Goal: Task Accomplishment & Management: Use online tool/utility

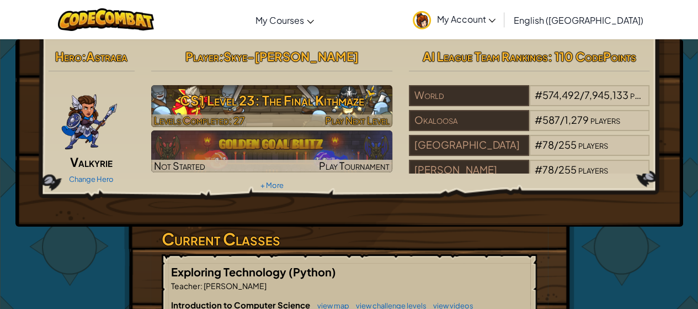
click at [326, 99] on h3 "CS1 Level 23: The Final Kithmaze" at bounding box center [271, 100] width 241 height 25
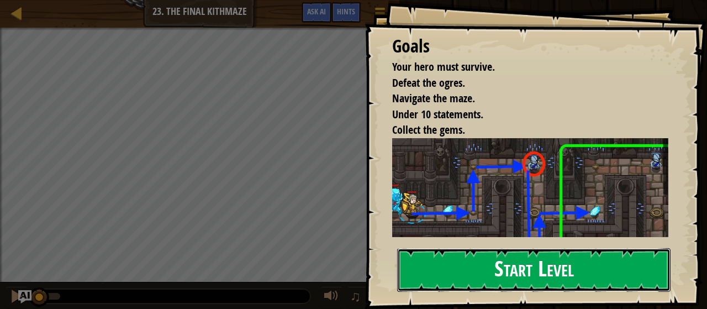
click at [442, 266] on button "Start Level" at bounding box center [533, 270] width 273 height 44
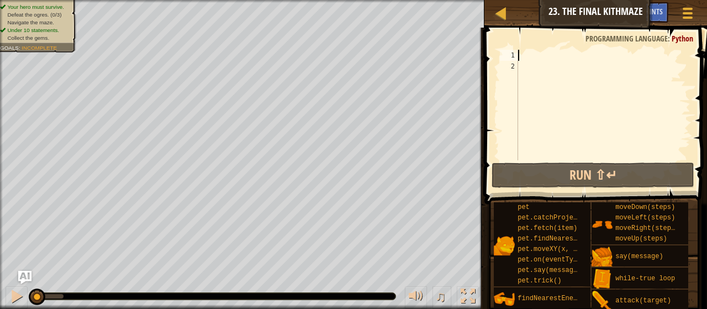
click at [534, 57] on div at bounding box center [603, 116] width 174 height 132
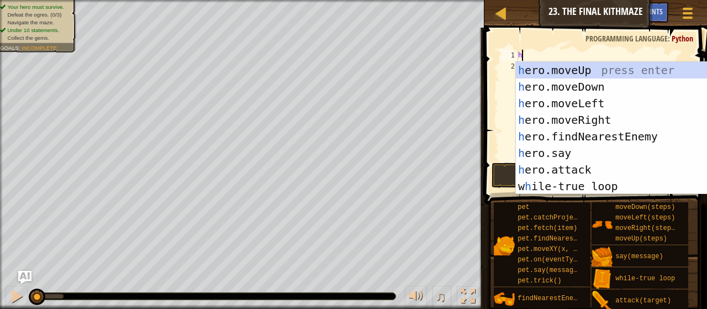
scroll to position [5, 0]
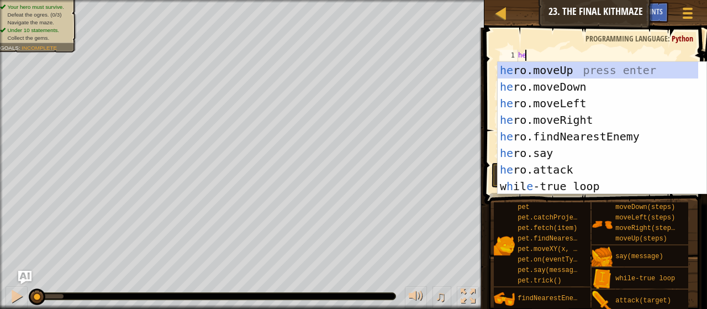
type textarea "her"
click at [565, 122] on div "her o.moveUp press enter her o.moveDown press enter her o.moveLeft press enter …" at bounding box center [597, 145] width 201 height 166
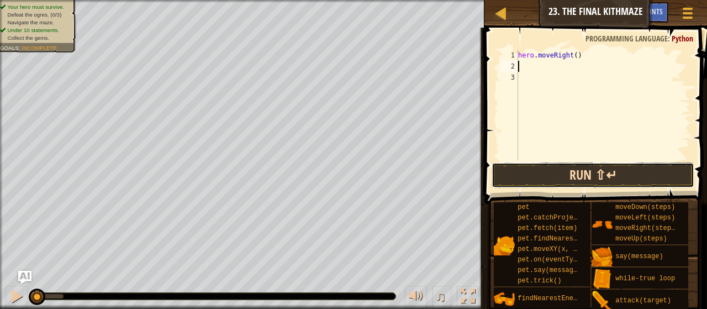
click at [574, 167] on button "Run ⇧↵" at bounding box center [592, 174] width 203 height 25
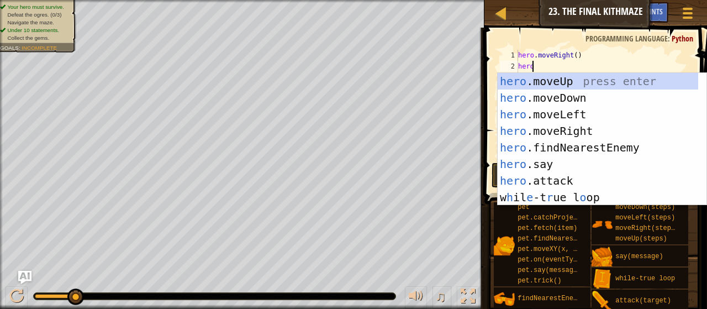
type textarea "herom"
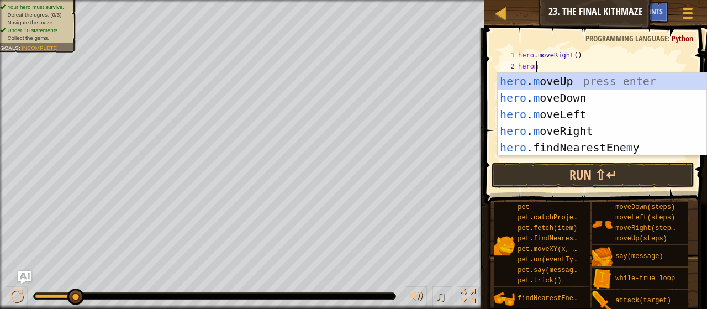
scroll to position [5, 1]
click at [556, 79] on div "hero . m oveUp press enter hero . m oveDown press enter hero . m oveLeft press …" at bounding box center [601, 131] width 209 height 116
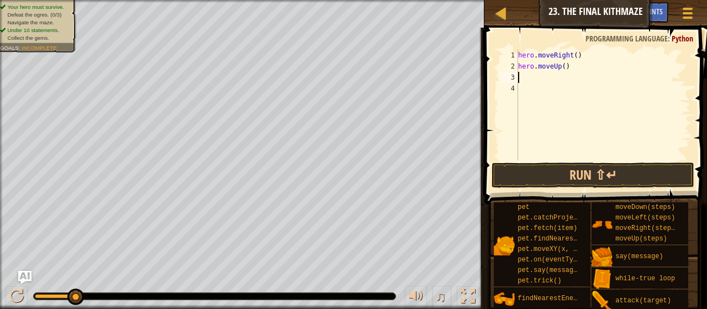
scroll to position [5, 0]
click at [550, 175] on button "Run ⇧↵" at bounding box center [592, 174] width 203 height 25
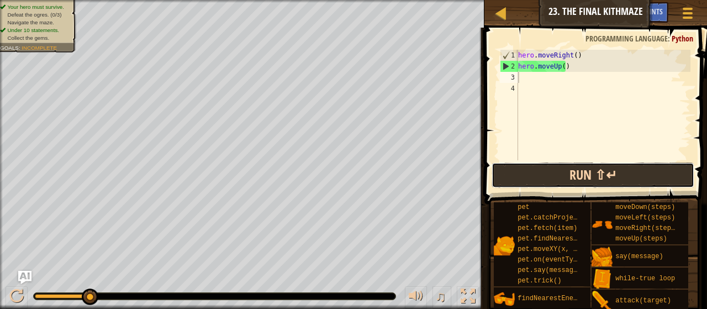
click at [521, 168] on button "Run ⇧↵" at bounding box center [592, 174] width 203 height 25
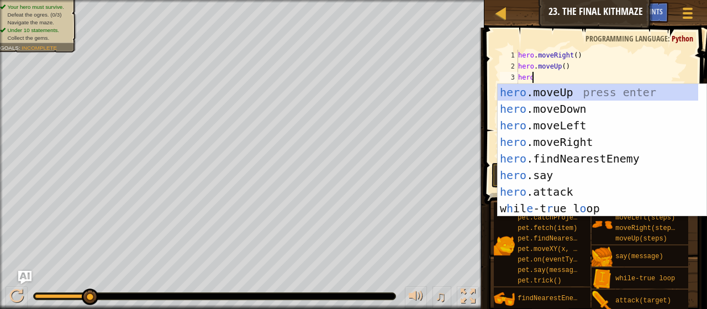
scroll to position [5, 1]
click at [552, 188] on div "hero .moveUp press enter hero .moveDown press enter hero .moveLeft press enter …" at bounding box center [597, 167] width 201 height 166
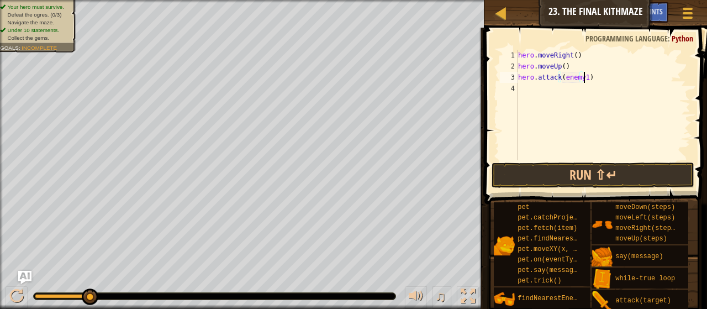
scroll to position [5, 5]
click at [572, 165] on button "Run ⇧↵" at bounding box center [592, 174] width 203 height 25
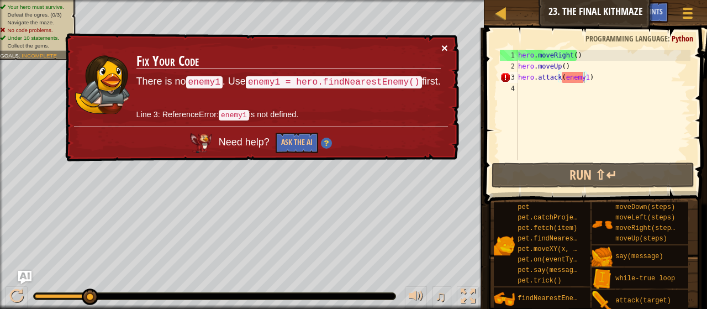
click at [445, 44] on button "×" at bounding box center [444, 48] width 7 height 12
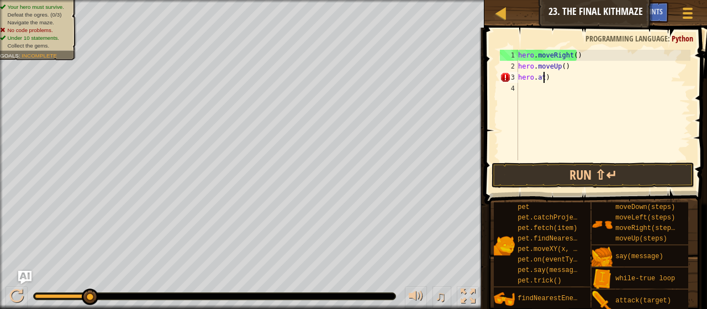
scroll to position [5, 0]
type textarea ")"
click at [535, 75] on div "hero . moveRight ( ) hero . moveUp ( ) )" at bounding box center [603, 116] width 174 height 132
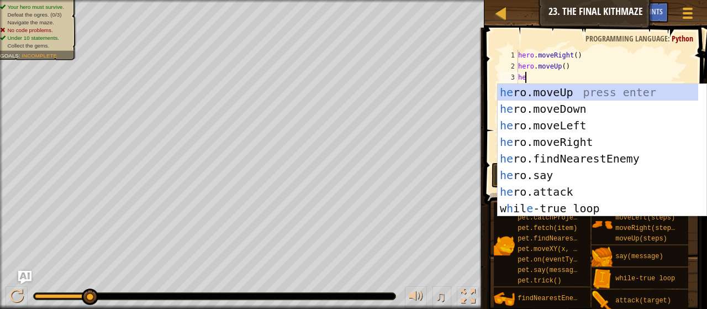
type textarea "her"
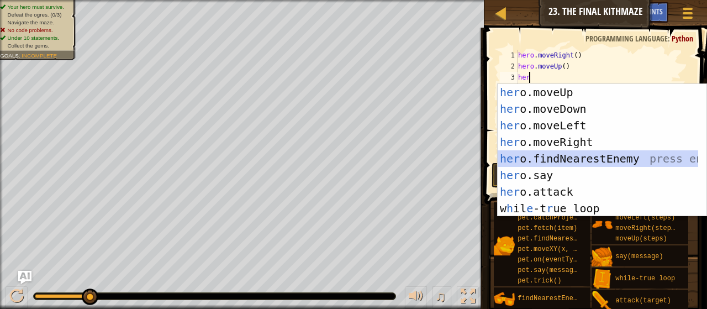
click at [549, 154] on div "her o.moveUp press enter her o.moveDown press enter her o.moveLeft press enter …" at bounding box center [597, 167] width 201 height 166
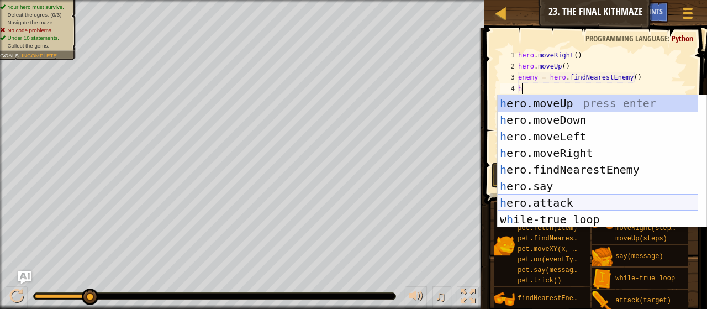
click at [536, 205] on div "h ero.moveUp press enter h ero.moveDown press enter h ero.moveLeft press enter …" at bounding box center [597, 178] width 201 height 166
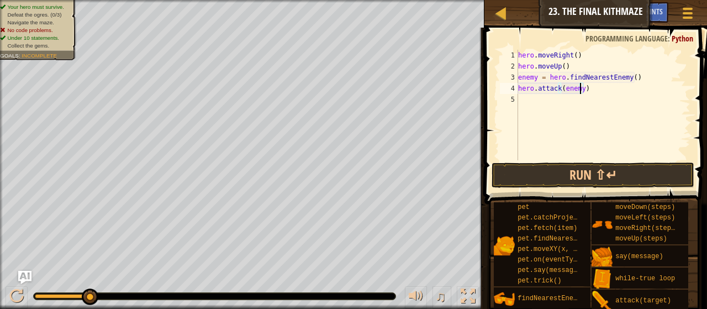
scroll to position [5, 5]
click at [581, 173] on button "Run ⇧↵" at bounding box center [592, 174] width 203 height 25
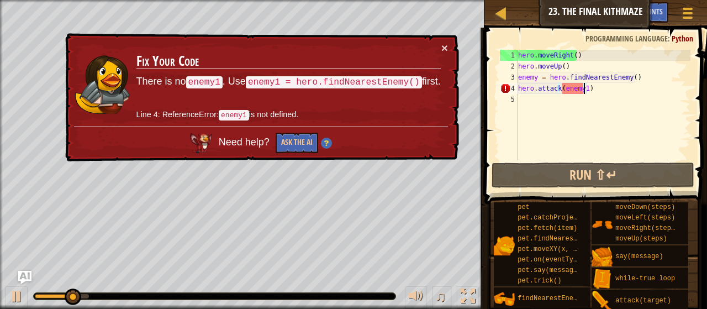
click at [607, 88] on div "hero . moveRight ( ) hero . moveUp ( ) enemy = hero . findNearestEnemy ( ) hero…" at bounding box center [603, 116] width 174 height 132
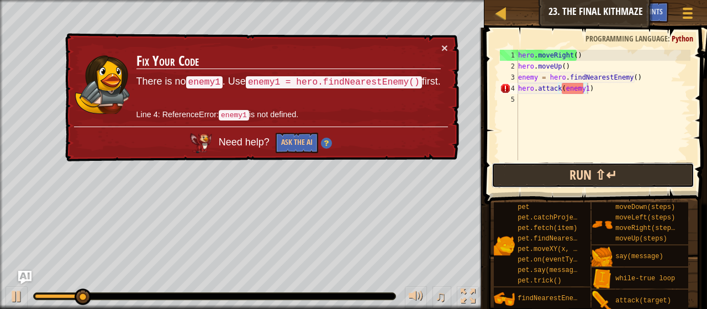
click at [571, 178] on button "Run ⇧↵" at bounding box center [592, 174] width 203 height 25
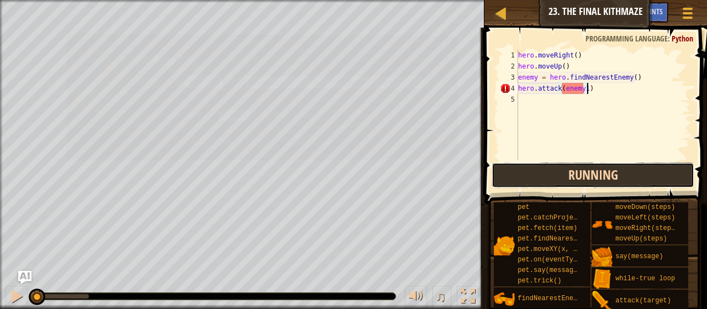
click at [571, 178] on button "Running" at bounding box center [592, 174] width 203 height 25
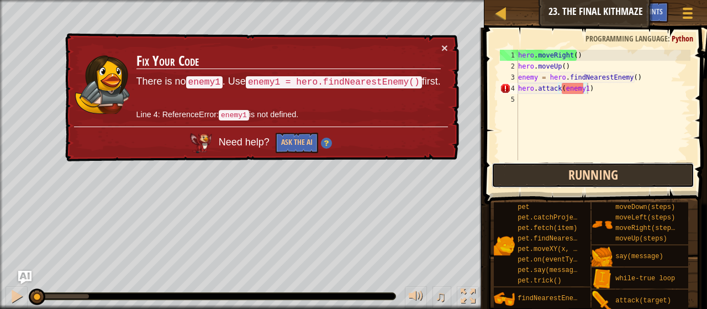
click at [571, 178] on button "Running" at bounding box center [592, 174] width 203 height 25
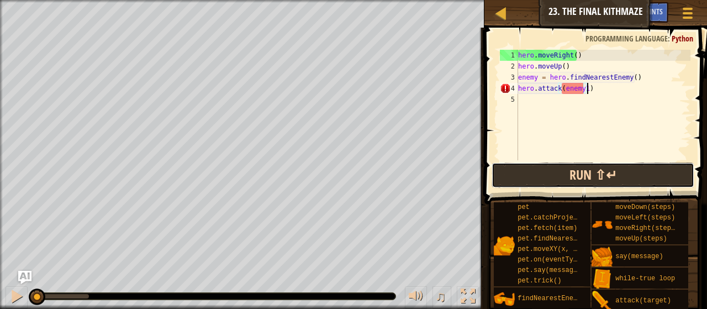
click at [571, 178] on button "Run ⇧↵" at bounding box center [592, 174] width 203 height 25
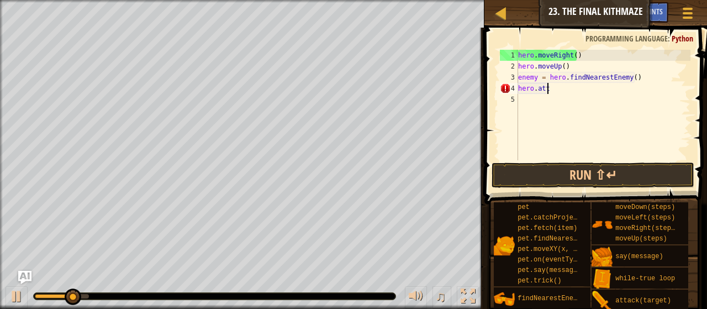
scroll to position [5, 1]
type textarea "h"
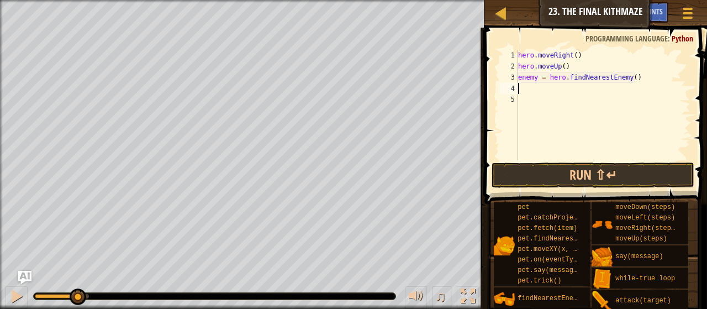
click at [535, 77] on div "hero . moveRight ( ) hero . moveUp ( ) enemy = hero . findNearestEnemy ( )" at bounding box center [603, 116] width 174 height 132
type textarea "enemy1 = hero.findNearestEnemy()"
click at [551, 171] on button "Run ⇧↵" at bounding box center [592, 174] width 203 height 25
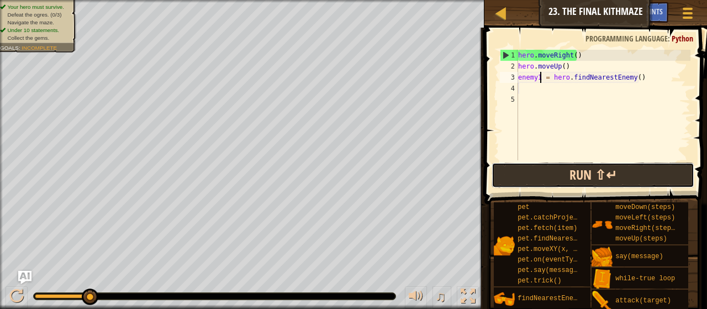
click at [556, 176] on button "Run ⇧↵" at bounding box center [592, 174] width 203 height 25
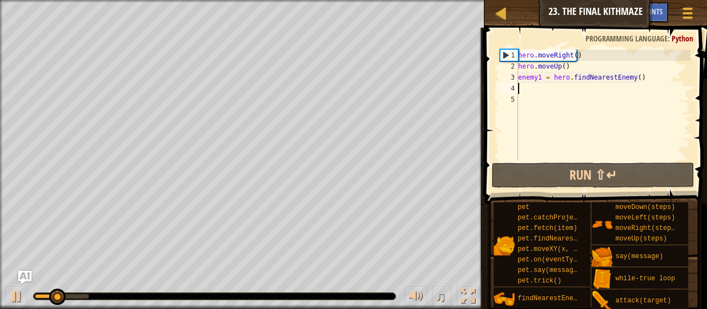
click at [521, 90] on div "hero . moveRight ( ) hero . moveUp ( ) enemy1 = hero . findNearestEnemy ( )" at bounding box center [603, 116] width 174 height 132
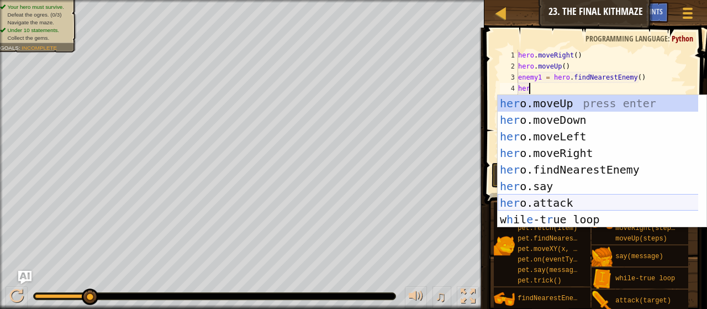
click at [552, 202] on div "her o.moveUp press enter her o.moveDown press enter her o.moveLeft press enter …" at bounding box center [597, 178] width 201 height 166
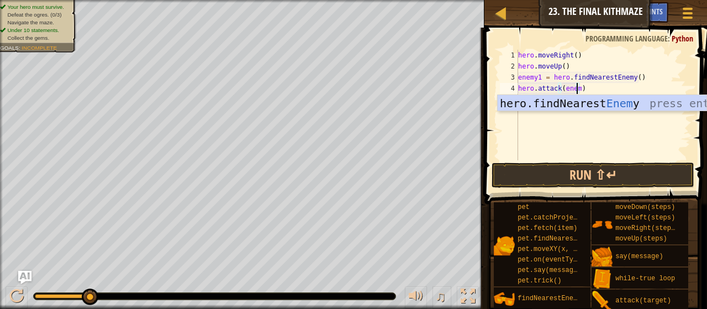
scroll to position [5, 4]
type textarea "hero.attack(enemy1)"
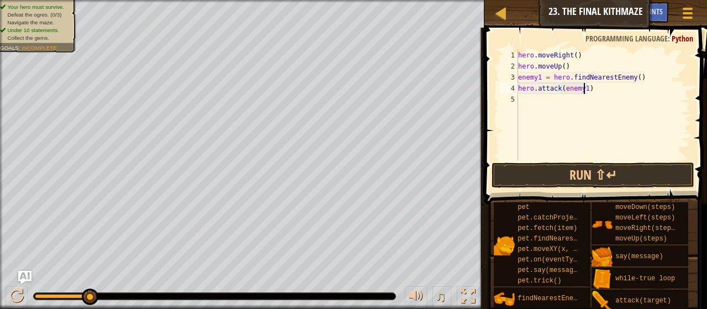
scroll to position [5, 0]
click at [574, 176] on button "Run ⇧↵" at bounding box center [592, 174] width 203 height 25
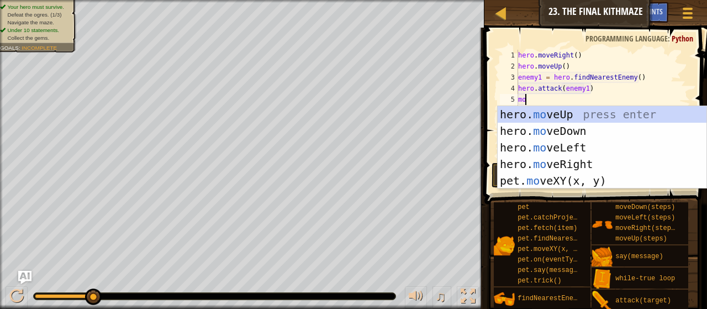
type textarea "move"
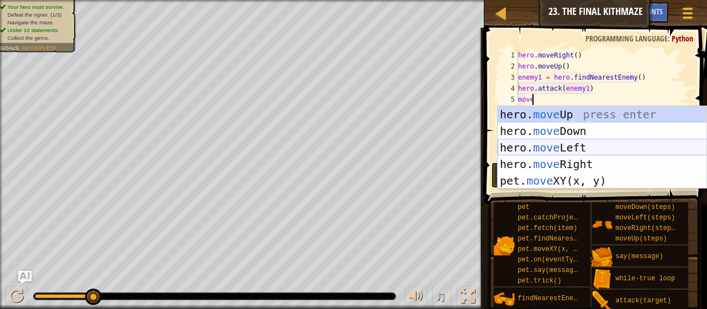
click at [550, 154] on div "hero. move Up press enter hero. move Down press enter hero. move Left press ent…" at bounding box center [601, 164] width 209 height 116
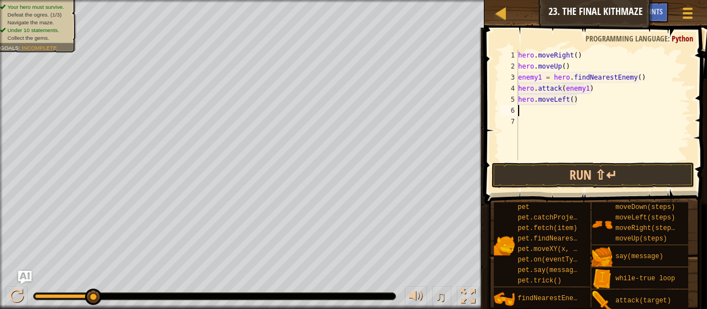
scroll to position [5, 0]
click at [564, 100] on div "hero . moveRight ( ) hero . moveUp ( ) enemy1 = hero . findNearestEnemy ( ) her…" at bounding box center [603, 116] width 174 height 132
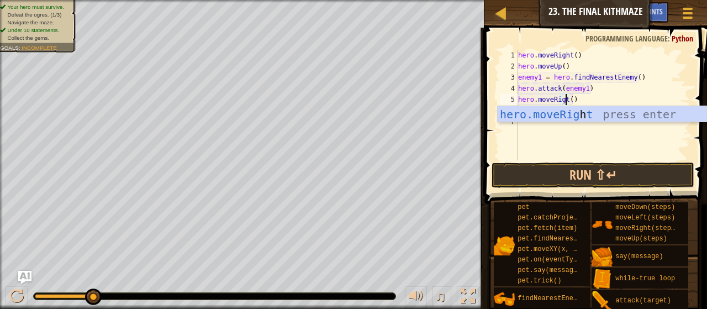
scroll to position [5, 3]
type textarea "hero.moveRight()"
click at [569, 128] on div "hero . moveRight ( ) hero . moveUp ( ) enemy1 = hero . findNearestEnemy ( ) her…" at bounding box center [603, 116] width 174 height 132
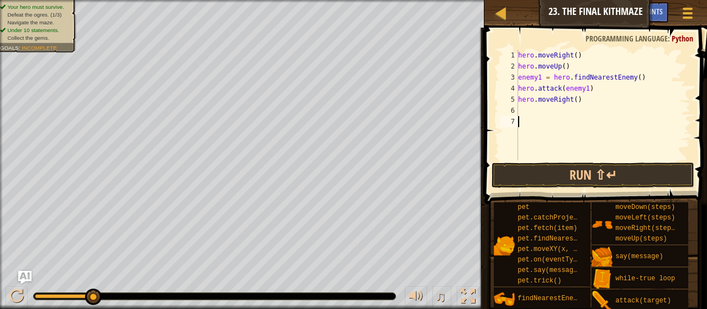
click at [547, 110] on div "hero . moveRight ( ) hero . moveUp ( ) enemy1 = hero . findNearestEnemy ( ) her…" at bounding box center [603, 116] width 174 height 132
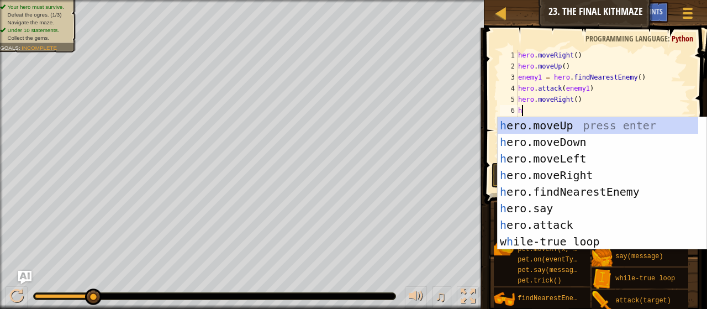
type textarea "he"
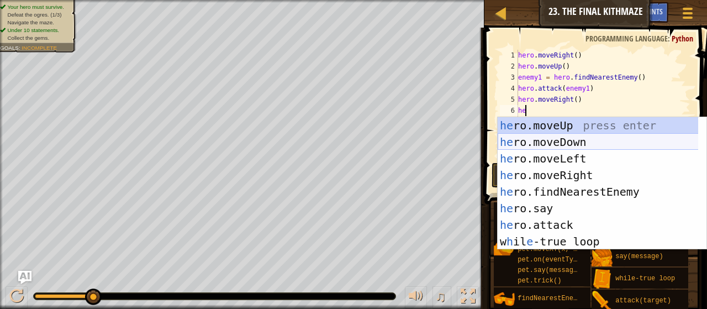
click at [529, 145] on div "he ro.moveUp press enter he ro.moveDown press enter he ro.moveLeft press enter …" at bounding box center [597, 200] width 201 height 166
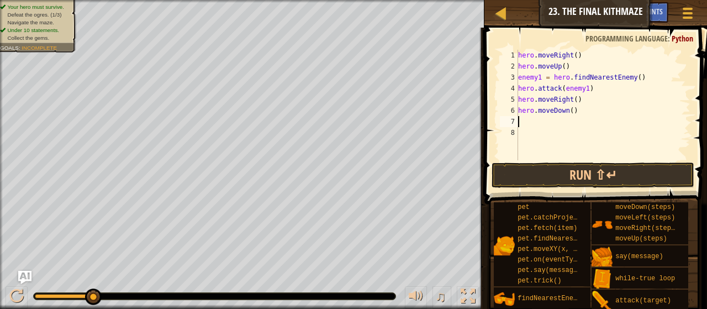
click at [568, 110] on div "hero . moveRight ( ) hero . moveUp ( ) enemy1 = hero . findNearestEnemy ( ) her…" at bounding box center [603, 116] width 174 height 132
type textarea "hero.moveDown(2)"
click at [571, 178] on button "Run ⇧↵" at bounding box center [592, 174] width 203 height 25
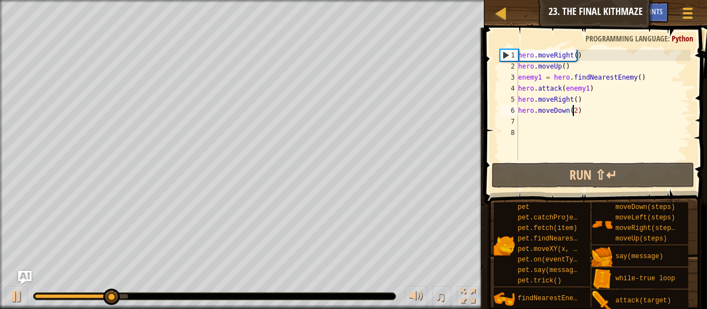
click at [526, 121] on div "hero . moveRight ( ) hero . moveUp ( ) enemy1 = hero . findNearestEnemy ( ) her…" at bounding box center [603, 116] width 174 height 132
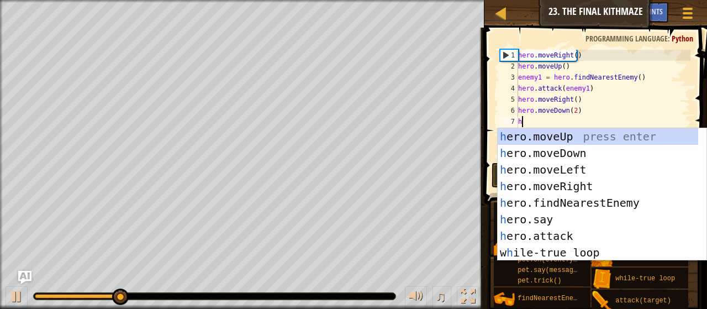
type textarea "her"
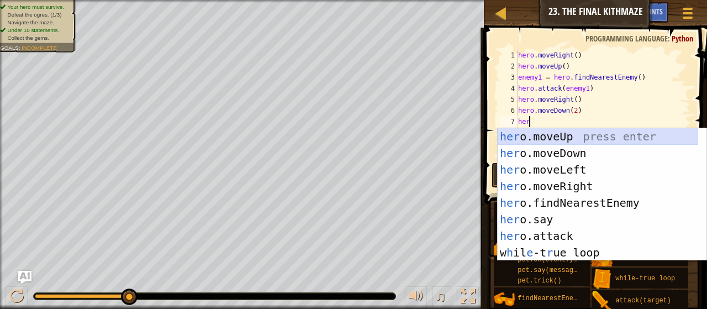
click at [549, 136] on div "her o.moveUp press enter her o.moveDown press enter her o.moveLeft press enter …" at bounding box center [597, 211] width 201 height 166
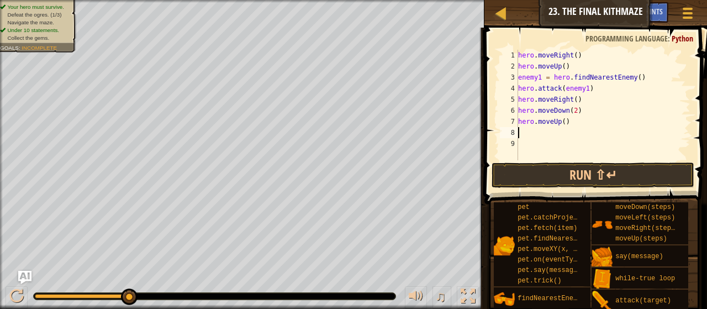
type textarea "m"
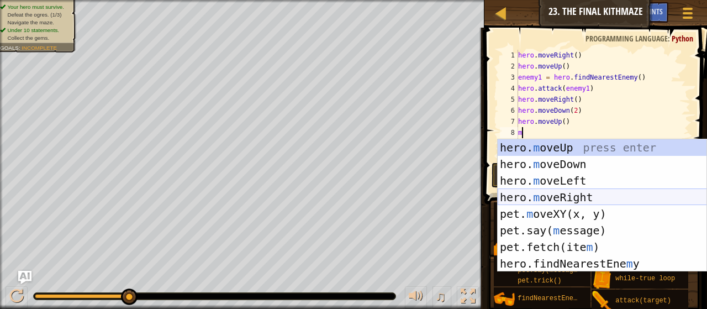
click at [527, 194] on div "hero. m oveUp press enter hero. m oveDown press enter hero. m oveLeft press ent…" at bounding box center [601, 222] width 209 height 166
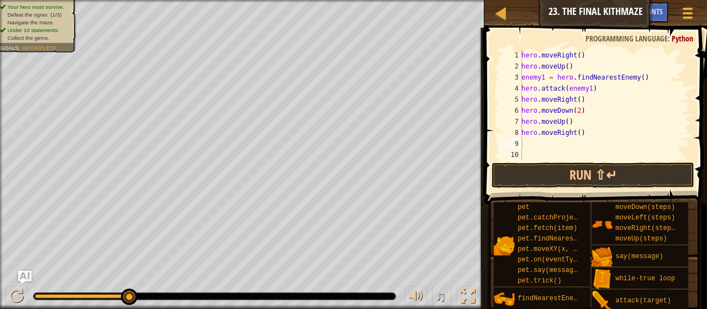
click at [535, 40] on span at bounding box center [596, 100] width 231 height 209
click at [536, 44] on span at bounding box center [596, 100] width 231 height 209
click at [540, 49] on span at bounding box center [596, 100] width 231 height 209
click at [581, 59] on div "hero . moveRight ( ) hero . moveUp ( ) enemy1 = hero . findNearestEnemy ( ) her…" at bounding box center [604, 116] width 171 height 132
type textarea "hero.moveRight()"
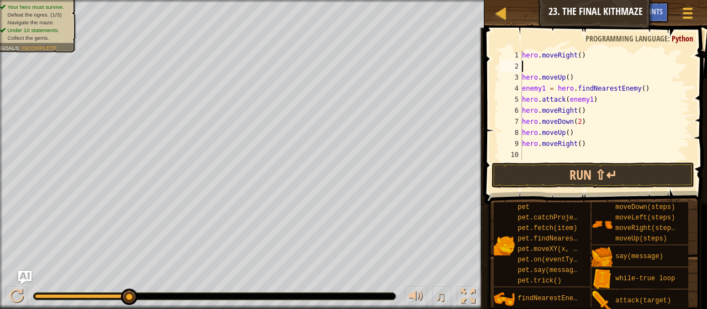
type textarea "hero.moveRight()"
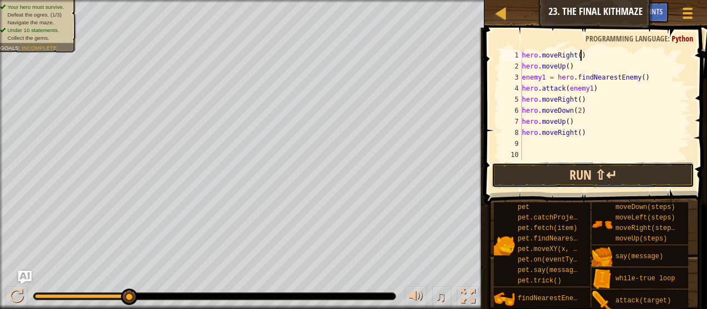
click at [575, 166] on button "Run ⇧↵" at bounding box center [592, 174] width 203 height 25
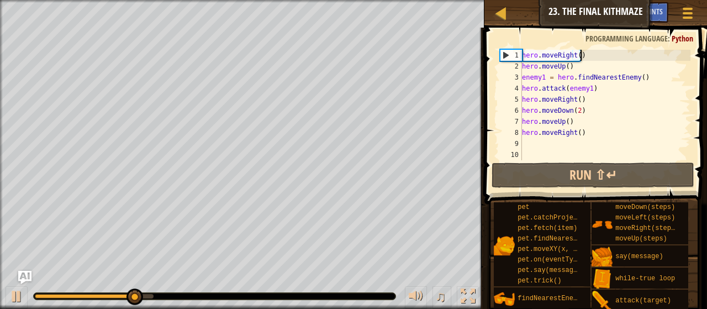
click at [533, 145] on div "hero . moveRight ( ) hero . moveUp ( ) enemy1 = hero . findNearestEnemy ( ) her…" at bounding box center [604, 116] width 171 height 132
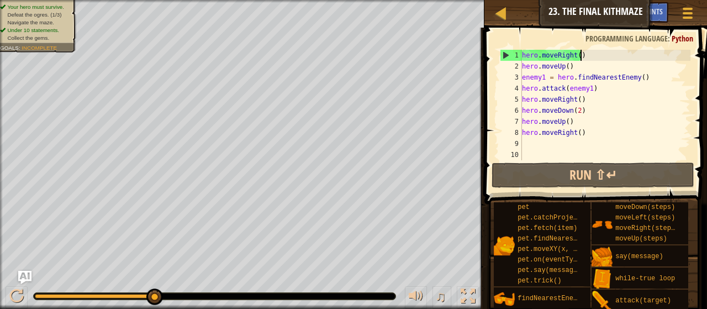
click at [591, 58] on div "hero . moveRight ( ) hero . moveUp ( ) enemy1 = hero . findNearestEnemy ( ) her…" at bounding box center [604, 116] width 171 height 132
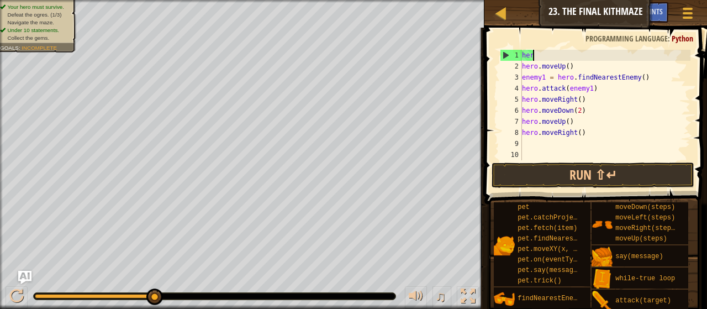
type textarea "h"
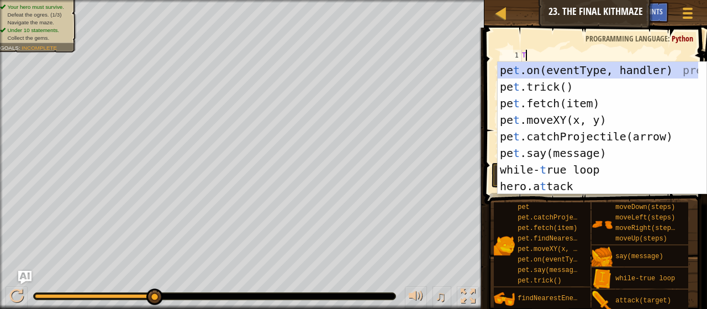
type textarea "Tru"
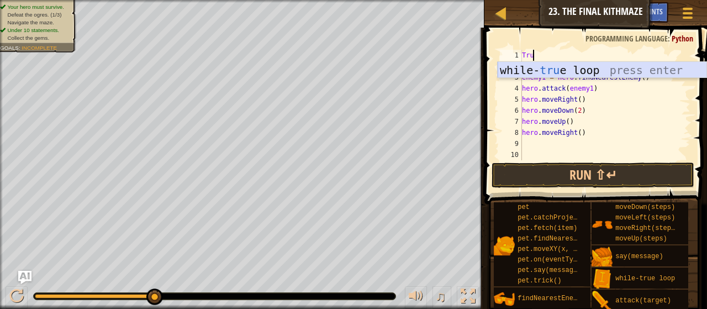
click at [587, 66] on div "while- tru e loop press enter" at bounding box center [601, 87] width 209 height 50
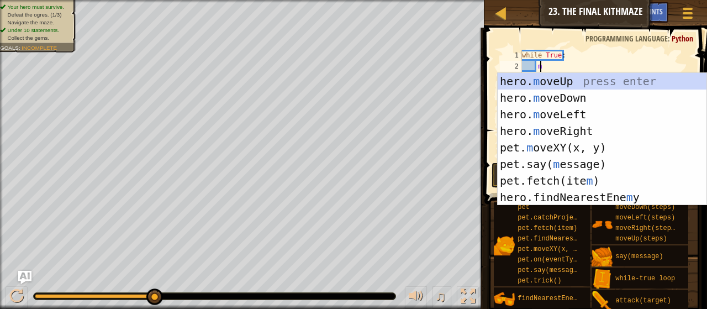
type textarea "mo"
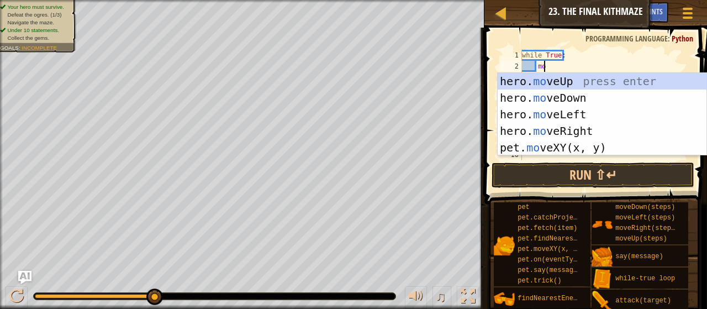
scroll to position [5, 1]
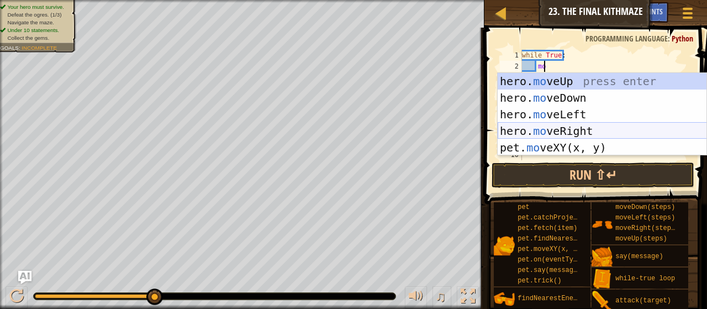
click at [555, 125] on div "hero. mo veUp press enter hero. mo veDown press enter hero. mo veLeft press ent…" at bounding box center [601, 131] width 209 height 116
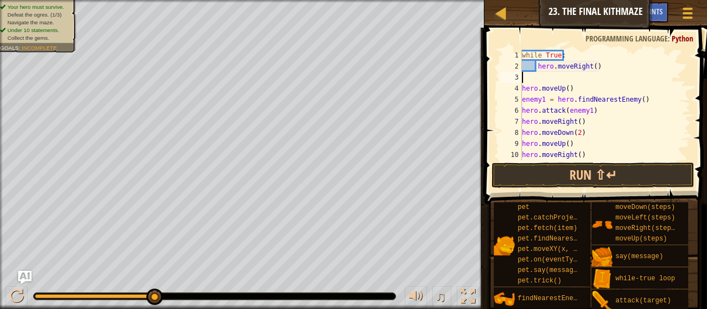
scroll to position [5, 0]
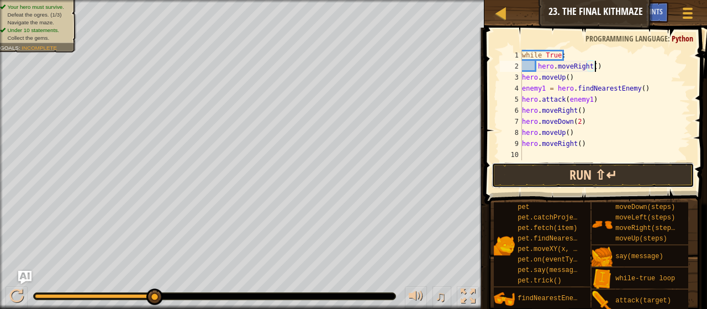
click at [575, 177] on button "Run ⇧↵" at bounding box center [592, 174] width 203 height 25
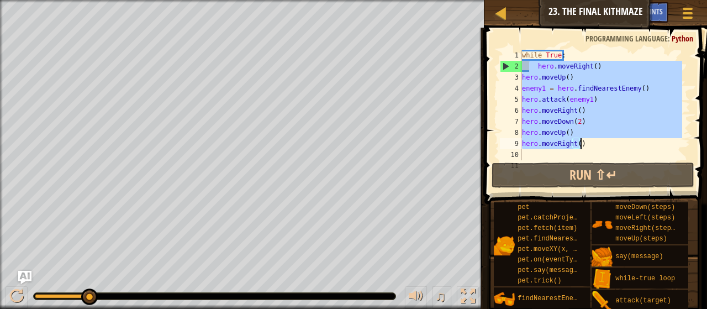
drag, startPoint x: 529, startPoint y: 66, endPoint x: 585, endPoint y: 141, distance: 94.0
click at [585, 141] on div "while True : hero . moveRight ( ) hero . moveUp ( ) enemy1 = hero . findNearest…" at bounding box center [600, 116] width 162 height 132
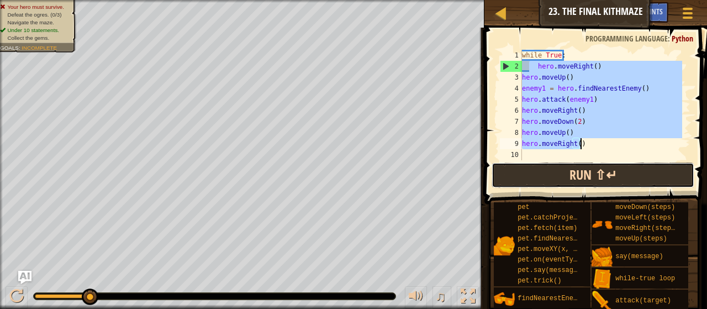
click at [620, 164] on button "Run ⇧↵" at bounding box center [592, 174] width 203 height 25
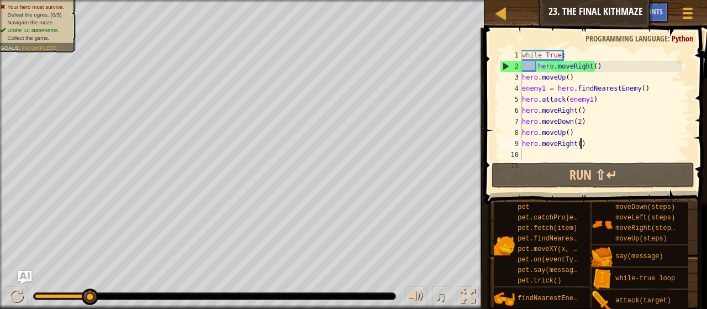
click at [531, 66] on div "while True : hero . moveRight ( ) hero . moveUp ( ) enemy1 = hero . findNearest…" at bounding box center [600, 116] width 162 height 132
type textarea "hero.moveRight()"
click at [538, 68] on div "while True : hero . moveRight ( ) hero . moveUp ( ) enemy1 = hero . findNearest…" at bounding box center [600, 116] width 162 height 132
click at [599, 61] on div "while True : hero . moveRight ( ) hero . moveUp ( ) enemy1 = hero . findNearest…" at bounding box center [600, 116] width 162 height 132
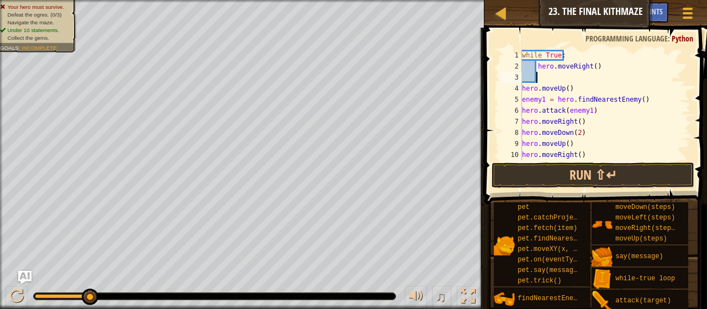
click at [588, 154] on div "while True : hero . moveRight ( ) hero . moveUp ( ) enemy1 = hero . findNearest…" at bounding box center [600, 116] width 162 height 132
type textarea "hero.moveRight()"
click at [575, 82] on div "while True : hero . moveRight ( ) hero . moveUp ( ) enemy1 = hero . findNearest…" at bounding box center [600, 116] width 162 height 132
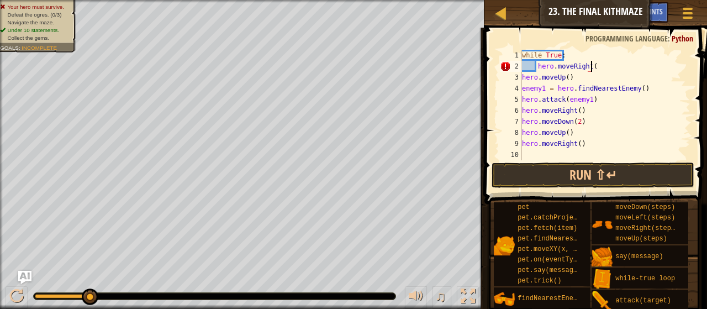
scroll to position [5, 6]
click at [574, 56] on div "while True : hero . moveRight ( ) hero . moveUp ( ) enemy1 = hero . findNearest…" at bounding box center [600, 116] width 162 height 132
type textarea "w"
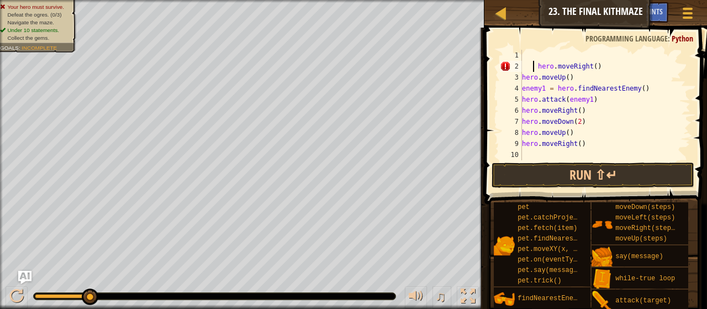
click at [532, 66] on div "hero . moveRight ( ) hero . moveUp ( ) enemy1 = hero . findNearestEnemy ( ) her…" at bounding box center [600, 116] width 162 height 132
click at [533, 66] on div "hero . moveRight ( ) hero . moveUp ( ) enemy1 = hero . findNearestEnemy ( ) her…" at bounding box center [600, 116] width 162 height 132
click at [537, 65] on div "hero . moveRight ( ) hero . moveUp ( ) enemy1 = hero . findNearestEnemy ( ) her…" at bounding box center [600, 116] width 162 height 132
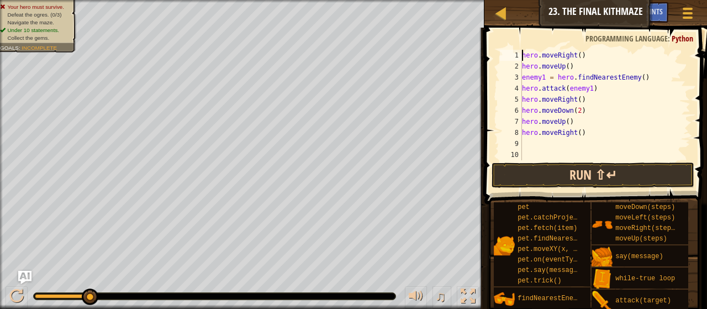
type textarea "hero.moveRight()"
click at [572, 171] on button "Run ⇧↵" at bounding box center [592, 174] width 203 height 25
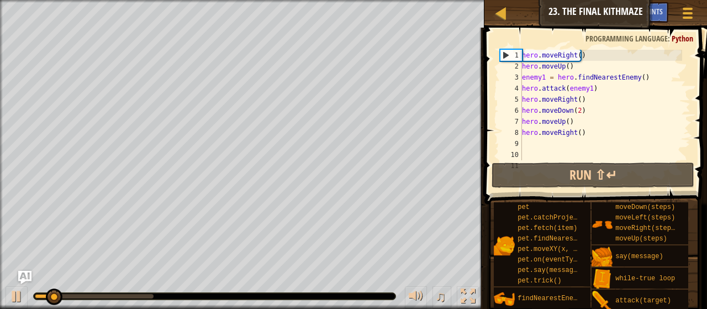
click at [529, 151] on div "hero . moveRight ( ) hero . moveUp ( ) enemy1 = hero . findNearestEnemy ( ) her…" at bounding box center [600, 116] width 162 height 132
click at [537, 142] on div "hero . moveRight ( ) hero . moveUp ( ) enemy1 = hero . findNearestEnemy ( ) her…" at bounding box center [600, 116] width 162 height 132
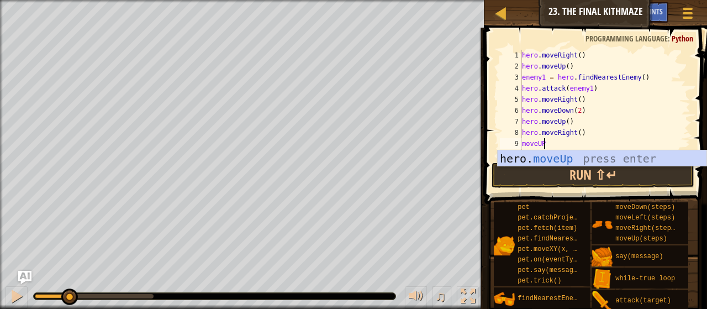
scroll to position [5, 1]
click at [555, 176] on button "Run ⇧↵" at bounding box center [592, 174] width 203 height 25
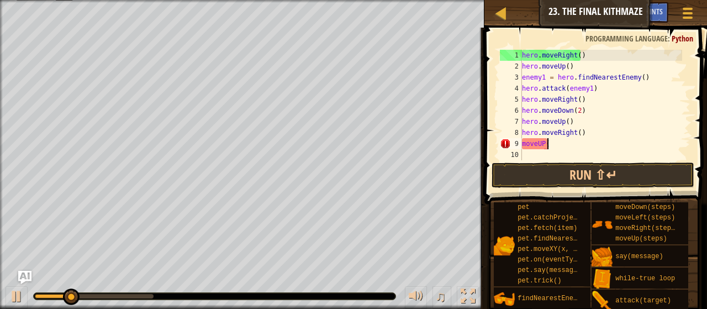
scroll to position [5, 2]
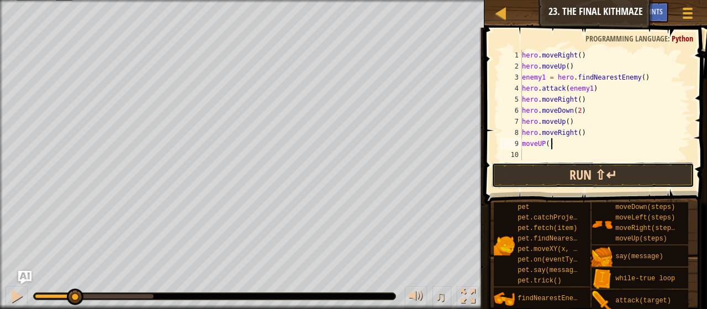
click at [550, 179] on button "Run ⇧↵" at bounding box center [592, 174] width 203 height 25
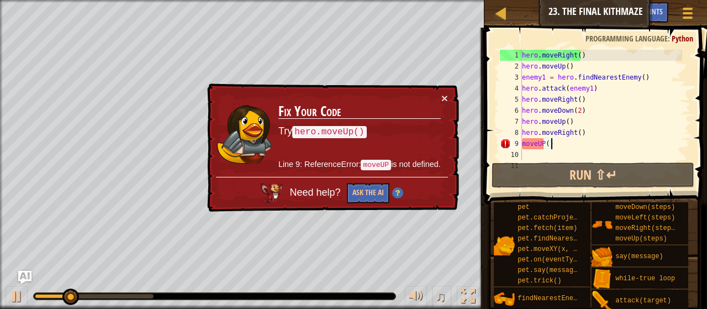
click at [541, 141] on div "hero . moveRight ( ) hero . moveUp ( ) enemy1 = hero . findNearestEnemy ( ) her…" at bounding box center [600, 116] width 162 height 132
click at [543, 144] on div "hero . moveRight ( ) hero . moveUp ( ) enemy1 = hero . findNearestEnemy ( ) her…" at bounding box center [600, 116] width 162 height 132
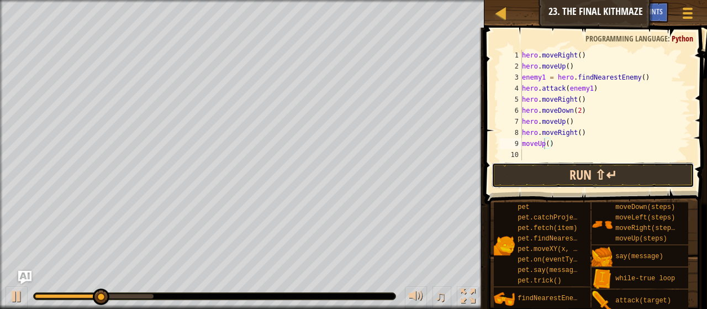
click at [571, 175] on button "Run ⇧↵" at bounding box center [592, 174] width 203 height 25
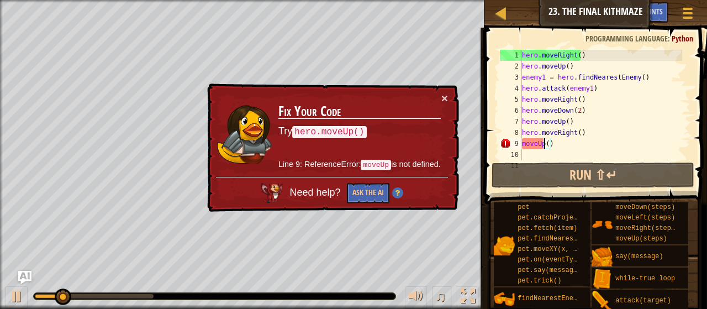
click at [555, 145] on div "hero . moveRight ( ) hero . moveUp ( ) enemy1 = hero . findNearestEnemy ( ) her…" at bounding box center [600, 116] width 162 height 132
click at [541, 144] on div "hero . moveRight ( ) hero . moveUp ( ) enemy1 = hero . findNearestEnemy ( ) her…" at bounding box center [600, 116] width 162 height 132
click at [554, 143] on div "hero . moveRight ( ) hero . moveUp ( ) enemy1 = hero . findNearestEnemy ( ) her…" at bounding box center [600, 116] width 162 height 132
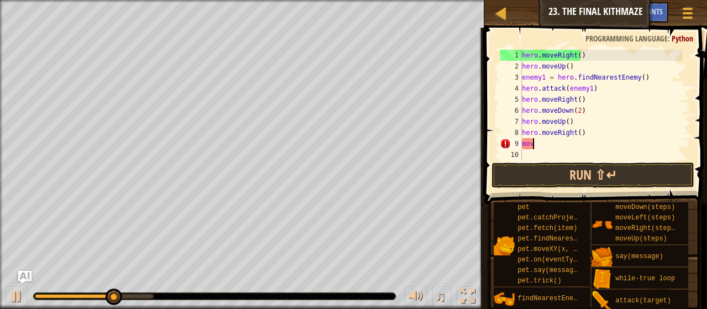
scroll to position [5, 0]
type textarea "m"
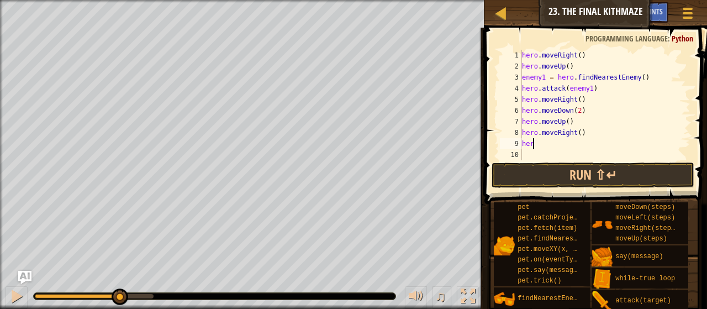
click at [551, 141] on div "hero . moveRight ( ) hero . moveUp ( ) enemy1 = hero . findNearestEnemy ( ) her…" at bounding box center [600, 116] width 162 height 132
type textarea "h"
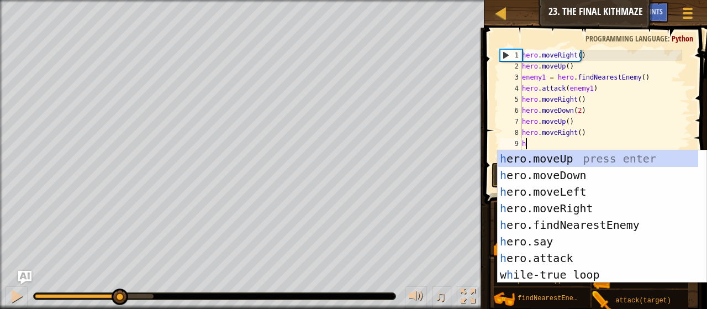
type textarea "her"
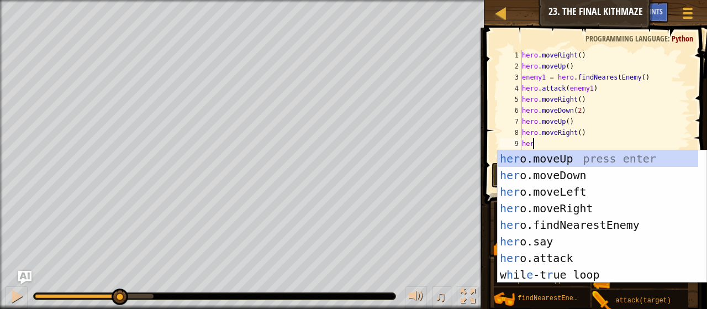
click at [555, 151] on div "her o.moveUp press enter her o.moveDown press enter her o.moveLeft press enter …" at bounding box center [597, 233] width 201 height 166
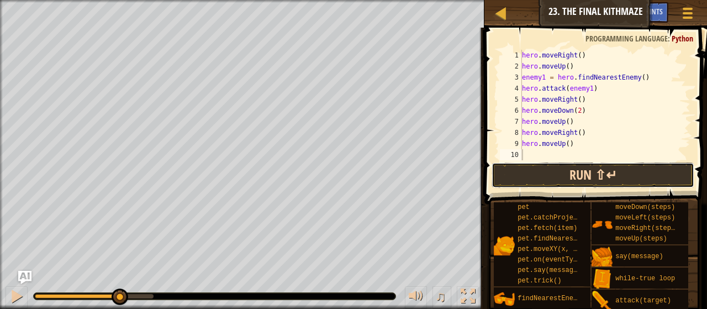
click at [560, 175] on button "Run ⇧↵" at bounding box center [592, 174] width 203 height 25
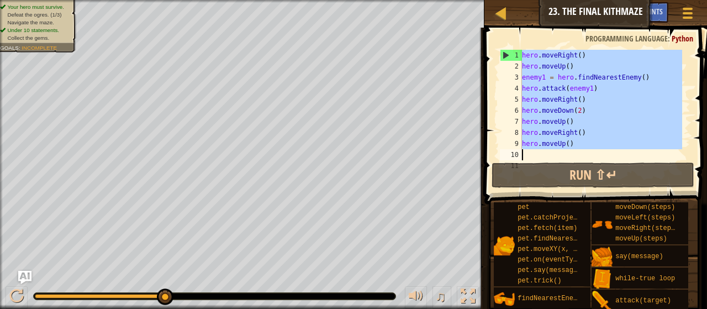
scroll to position [66, 0]
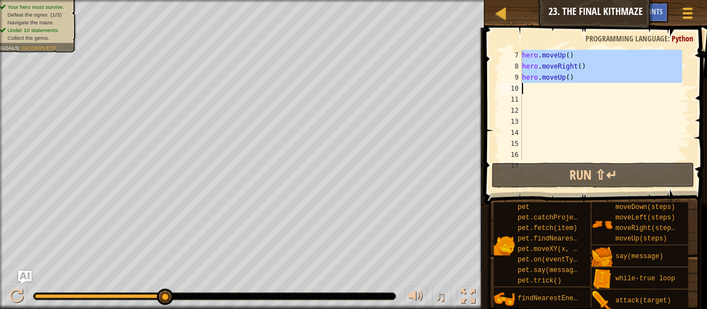
drag, startPoint x: 521, startPoint y: 52, endPoint x: 570, endPoint y: 80, distance: 56.4
type textarea "hero.moveUp()"
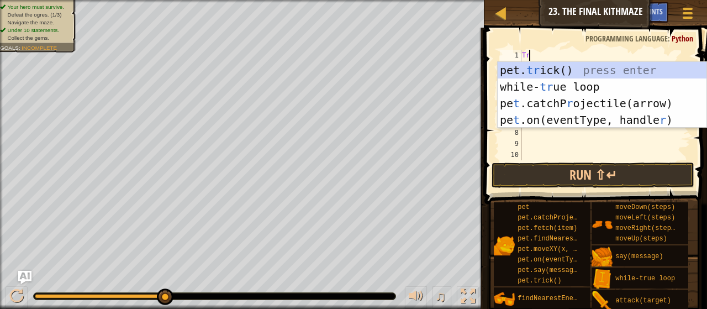
scroll to position [5, 0]
type textarea "True"
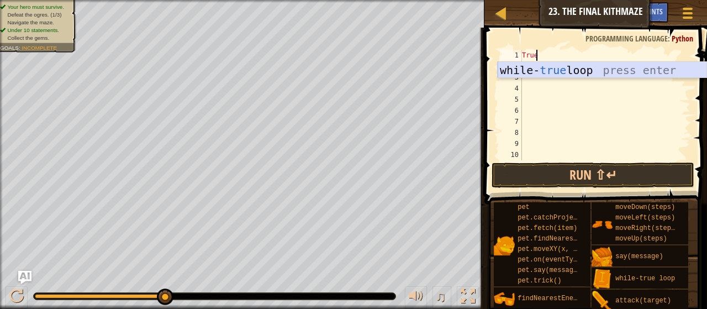
click at [561, 72] on div "while- true loop press enter" at bounding box center [601, 87] width 209 height 50
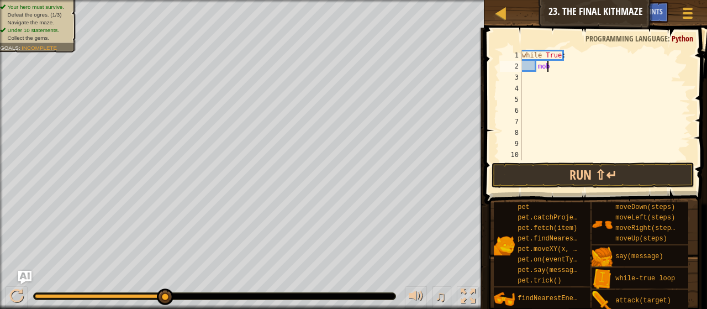
scroll to position [5, 1]
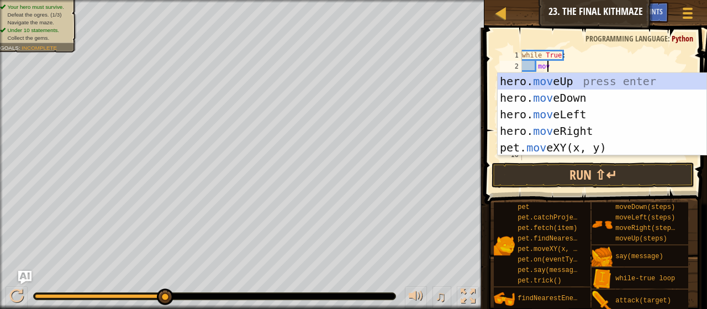
type textarea "move"
click at [538, 82] on div "hero. move Up press enter hero. move Down press enter hero. move Left press ent…" at bounding box center [601, 131] width 209 height 116
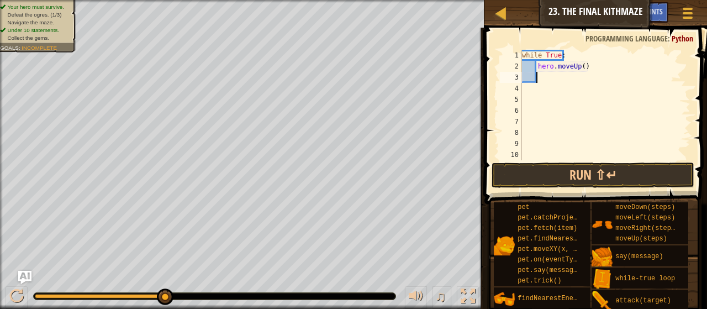
click at [575, 65] on div "while True : hero . moveUp ( )" at bounding box center [600, 116] width 162 height 132
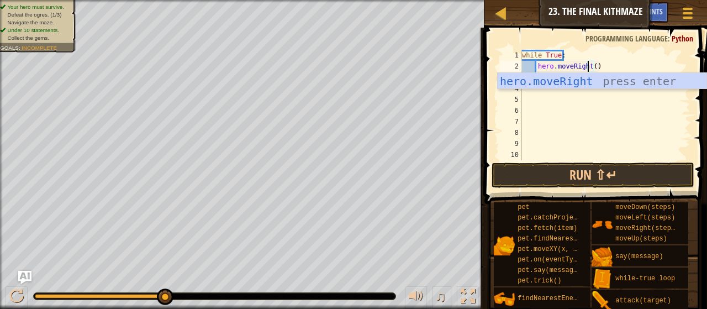
scroll to position [5, 5]
click at [567, 79] on div "hero.moveRight press enter" at bounding box center [601, 98] width 209 height 50
type textarea "hero.moveRight"
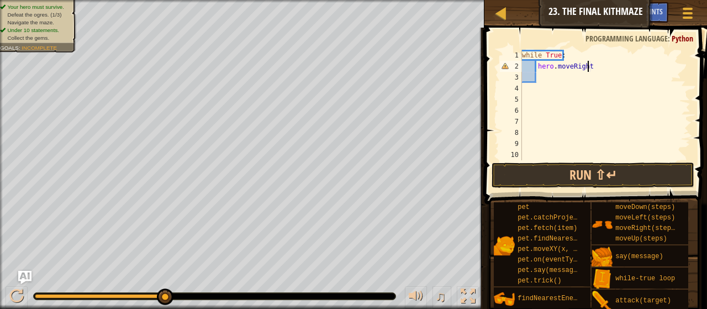
click at [546, 78] on div "while True : hero . moveRight" at bounding box center [600, 116] width 162 height 132
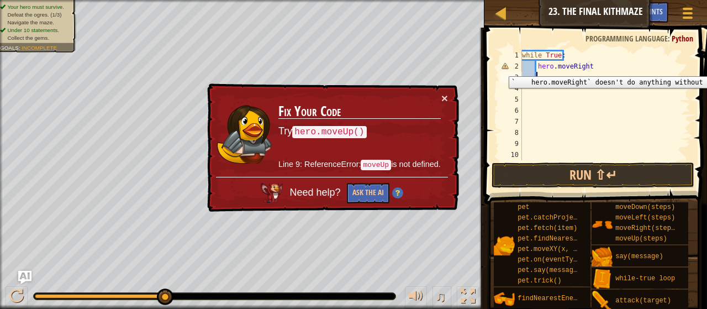
click at [503, 68] on div "2" at bounding box center [511, 66] width 22 height 11
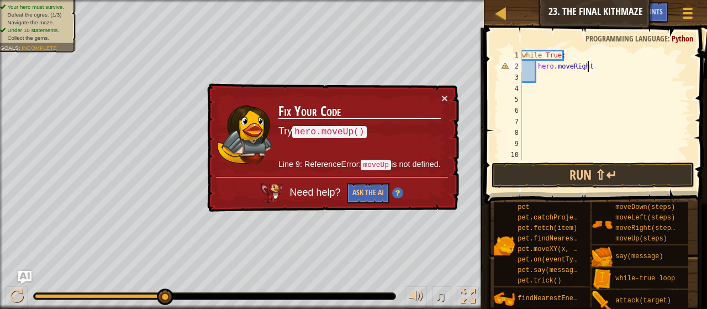
click at [590, 67] on div "while True : hero . moveRight" at bounding box center [600, 116] width 162 height 132
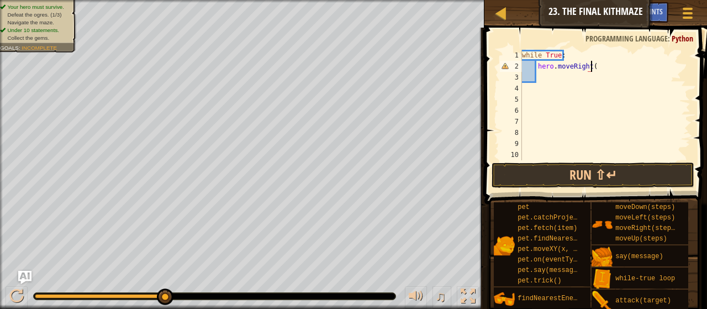
type textarea "hero.moveRight()"
click at [547, 77] on div "while True : hero . moveRight ( )" at bounding box center [600, 116] width 162 height 132
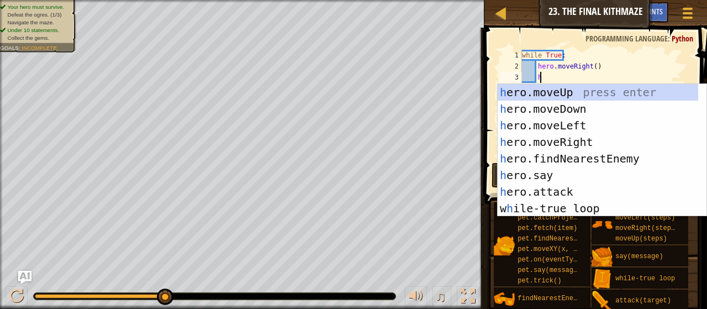
type textarea "her"
click at [545, 87] on div "her o.moveUp press enter her o.moveDown press enter her o.moveLeft press enter …" at bounding box center [597, 167] width 201 height 166
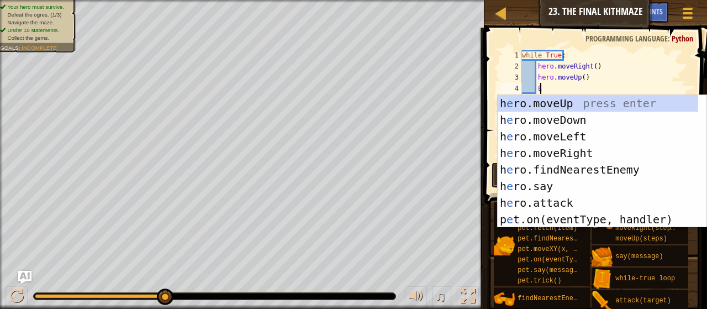
type textarea "En"
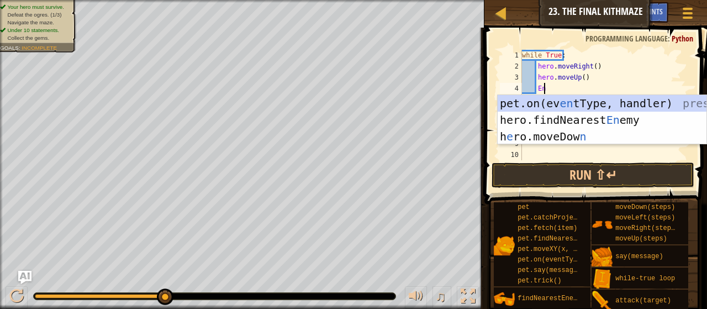
scroll to position [5, 1]
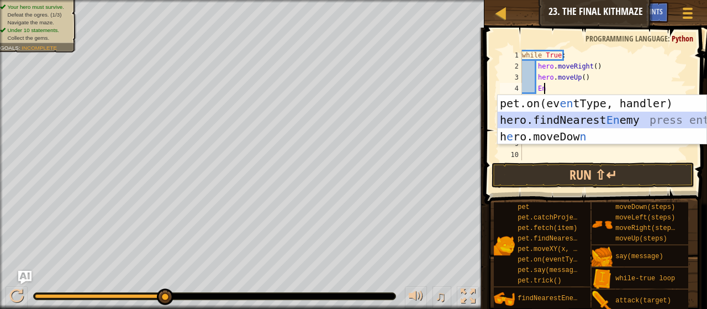
click at [552, 120] on div "pet.on(ev en tType, handler) press enter hero.findNearest En emy press enter h …" at bounding box center [601, 136] width 209 height 83
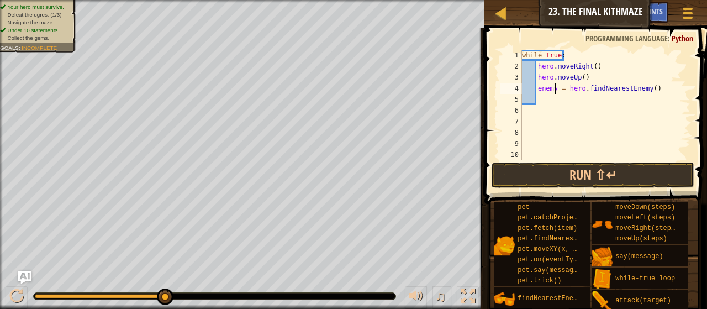
click at [553, 87] on div "while True : hero . moveRight ( ) hero . moveUp ( ) enemy = hero . findNearestE…" at bounding box center [600, 116] width 162 height 132
type textarea "enemy1 = hero.findNearestEnemy()"
click at [543, 99] on div "while True : hero . moveRight ( ) hero . moveUp ( ) enemy1 = hero . findNearest…" at bounding box center [600, 116] width 162 height 132
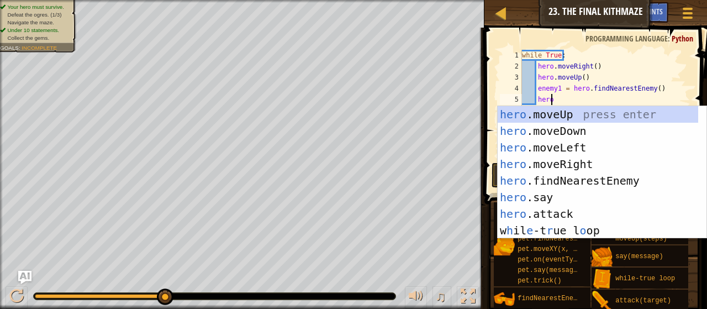
scroll to position [5, 2]
click at [539, 211] on div "hero .moveUp press enter hero .moveDown press enter hero .moveLeft press enter …" at bounding box center [597, 189] width 201 height 166
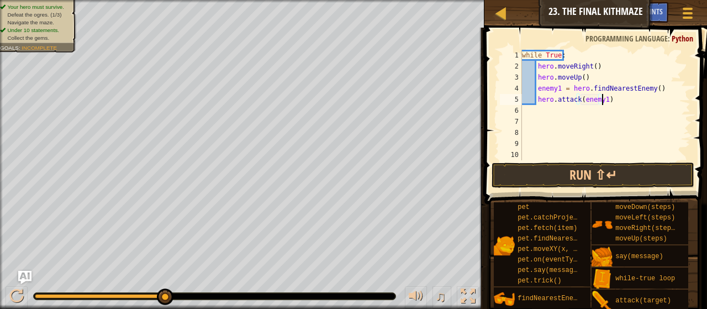
scroll to position [5, 6]
type textarea "hero.attack(enemy1)"
click at [597, 185] on button "Run ⇧↵" at bounding box center [592, 174] width 203 height 25
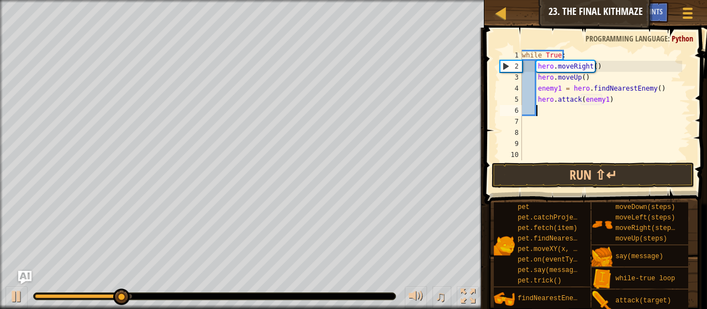
scroll to position [5, 1]
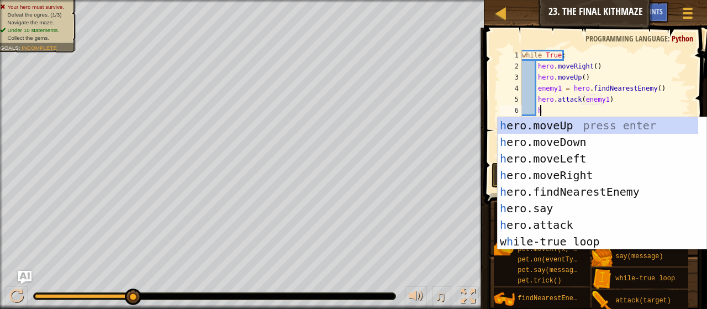
type textarea "her"
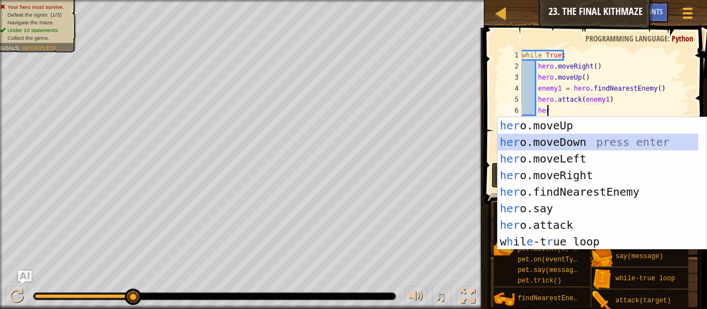
click at [571, 144] on div "her o.moveUp press enter her o.moveDown press enter her o.moveLeft press enter …" at bounding box center [597, 200] width 201 height 166
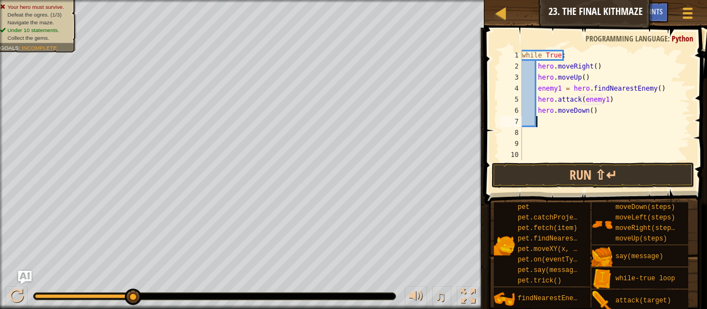
click at [586, 111] on div "while True : hero . moveRight ( ) hero . moveUp ( ) enemy1 = hero . findNearest…" at bounding box center [600, 116] width 162 height 132
type textarea "hero.moveDown(2)"
click at [535, 118] on div "while True : hero . moveRight ( ) hero . moveUp ( ) enemy1 = hero . findNearest…" at bounding box center [600, 116] width 162 height 132
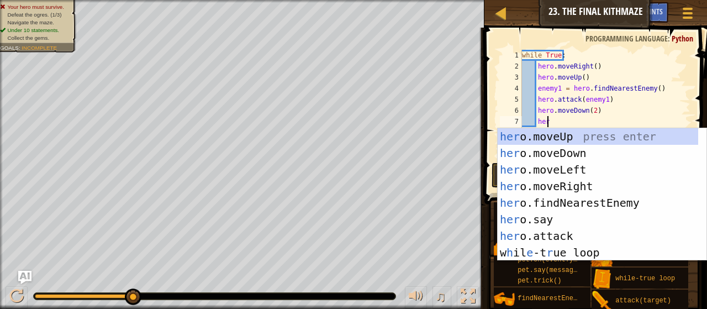
type textarea "hero"
click at [560, 136] on div "hero .moveUp press enter hero .moveDown press enter hero .moveLeft press enter …" at bounding box center [597, 211] width 201 height 166
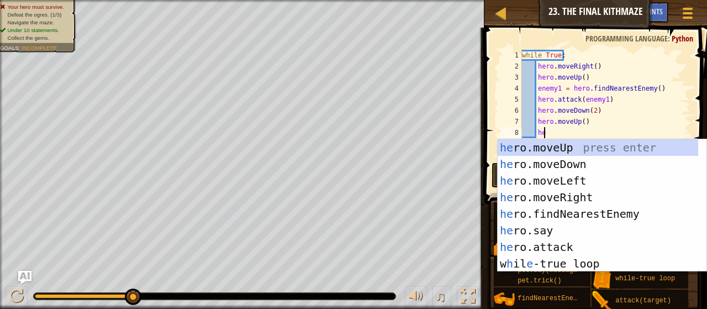
type textarea "her"
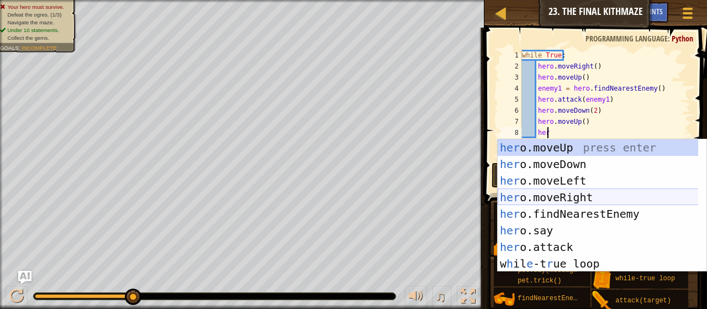
click at [535, 199] on div "her o.moveUp press enter her o.moveDown press enter her o.moveLeft press enter …" at bounding box center [597, 222] width 201 height 166
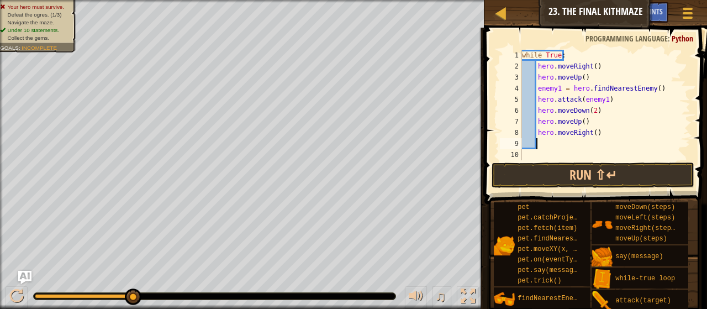
type textarea "m"
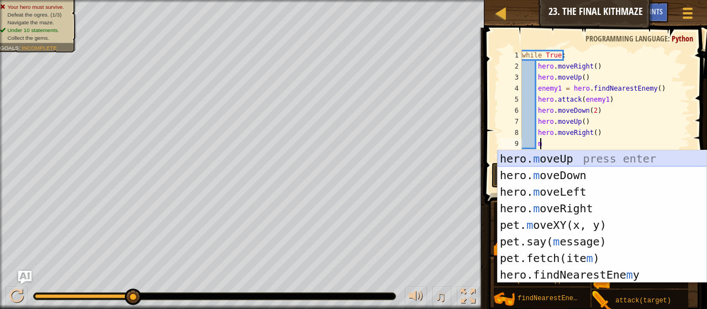
click at [550, 156] on div "hero. m oveUp press enter hero. m oveDown press enter hero. m oveLeft press ent…" at bounding box center [601, 233] width 209 height 166
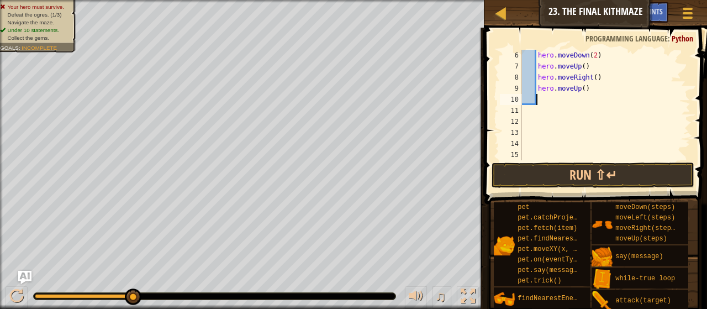
scroll to position [55, 0]
click at [553, 166] on button "Run ⇧↵" at bounding box center [592, 174] width 203 height 25
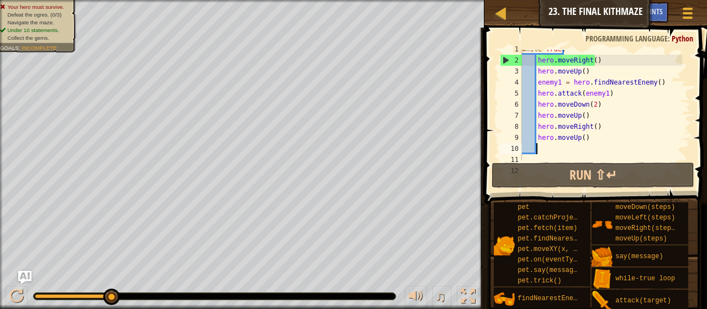
scroll to position [0, 0]
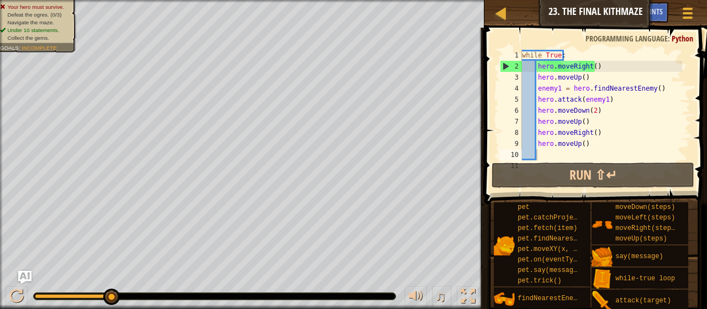
drag, startPoint x: 517, startPoint y: 49, endPoint x: 569, endPoint y: 117, distance: 85.1
click at [569, 117] on div "1 2 3 4 5 6 7 8 9 10 11 while True : hero . moveRight ( ) hero . moveUp ( ) ene…" at bounding box center [594, 137] width 226 height 209
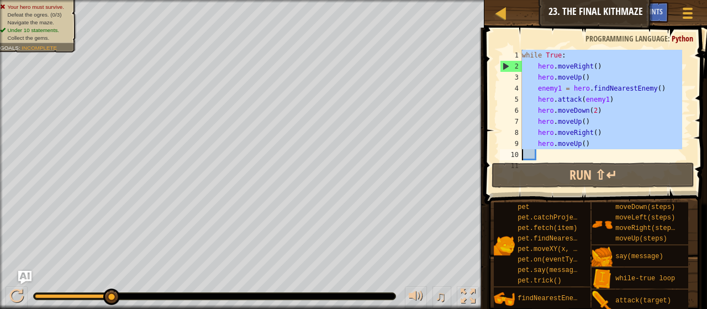
drag, startPoint x: 521, startPoint y: 56, endPoint x: 568, endPoint y: 141, distance: 97.1
click at [568, 141] on div "1 2 3 4 5 6 7 8 9 10 11 while True : hero . moveRight ( ) hero . moveUp ( ) ene…" at bounding box center [593, 105] width 193 height 110
type textarea "hero.moveUp()"
